Goal: Task Accomplishment & Management: Manage account settings

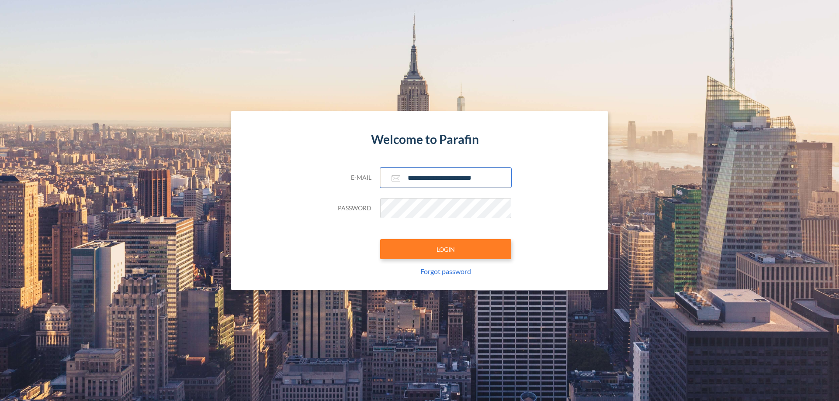
type input "**********"
click at [446, 249] on button "LOGIN" at bounding box center [445, 249] width 131 height 20
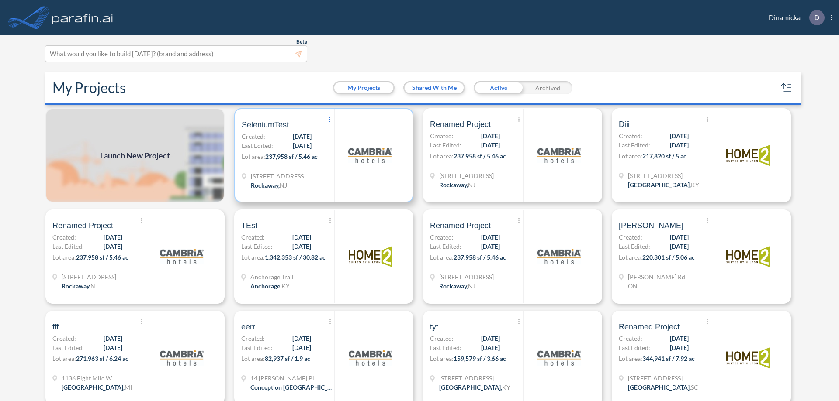
scroll to position [2, 0]
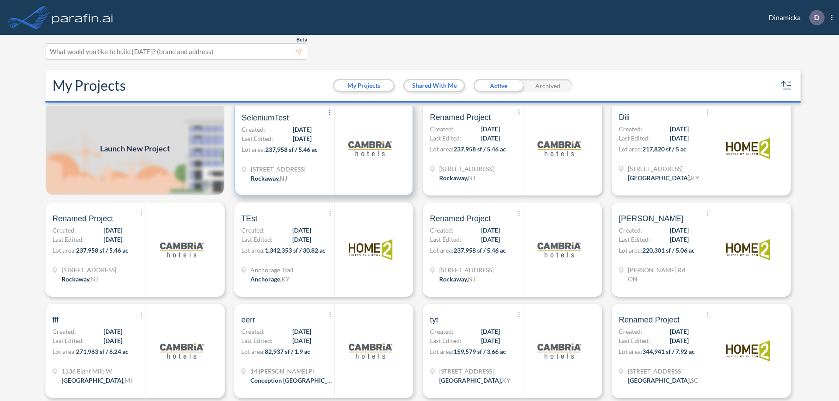
click at [329, 113] on icon at bounding box center [329, 112] width 1 height 5
